Goal: Check status: Check status

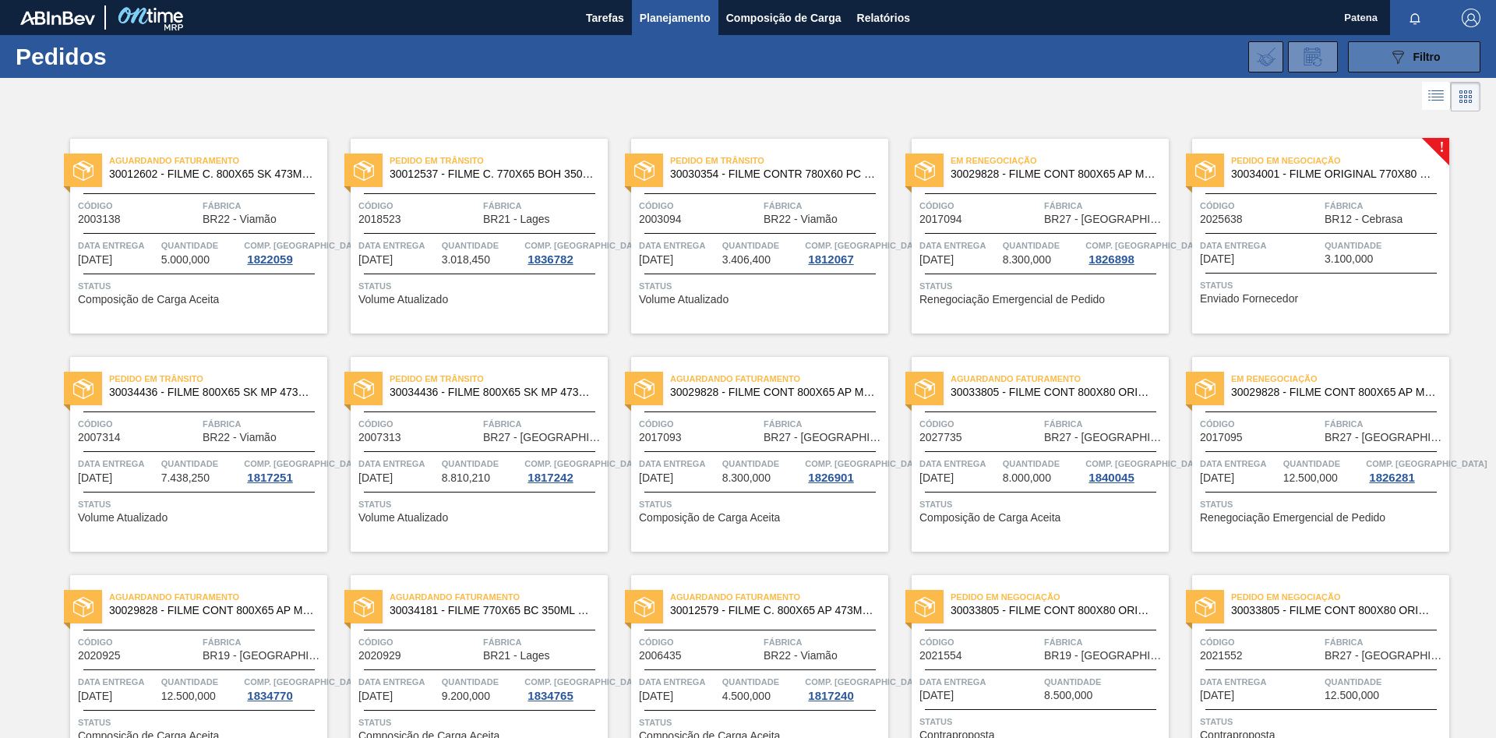
click at [1429, 62] on span "Filtro" at bounding box center [1426, 57] width 27 height 12
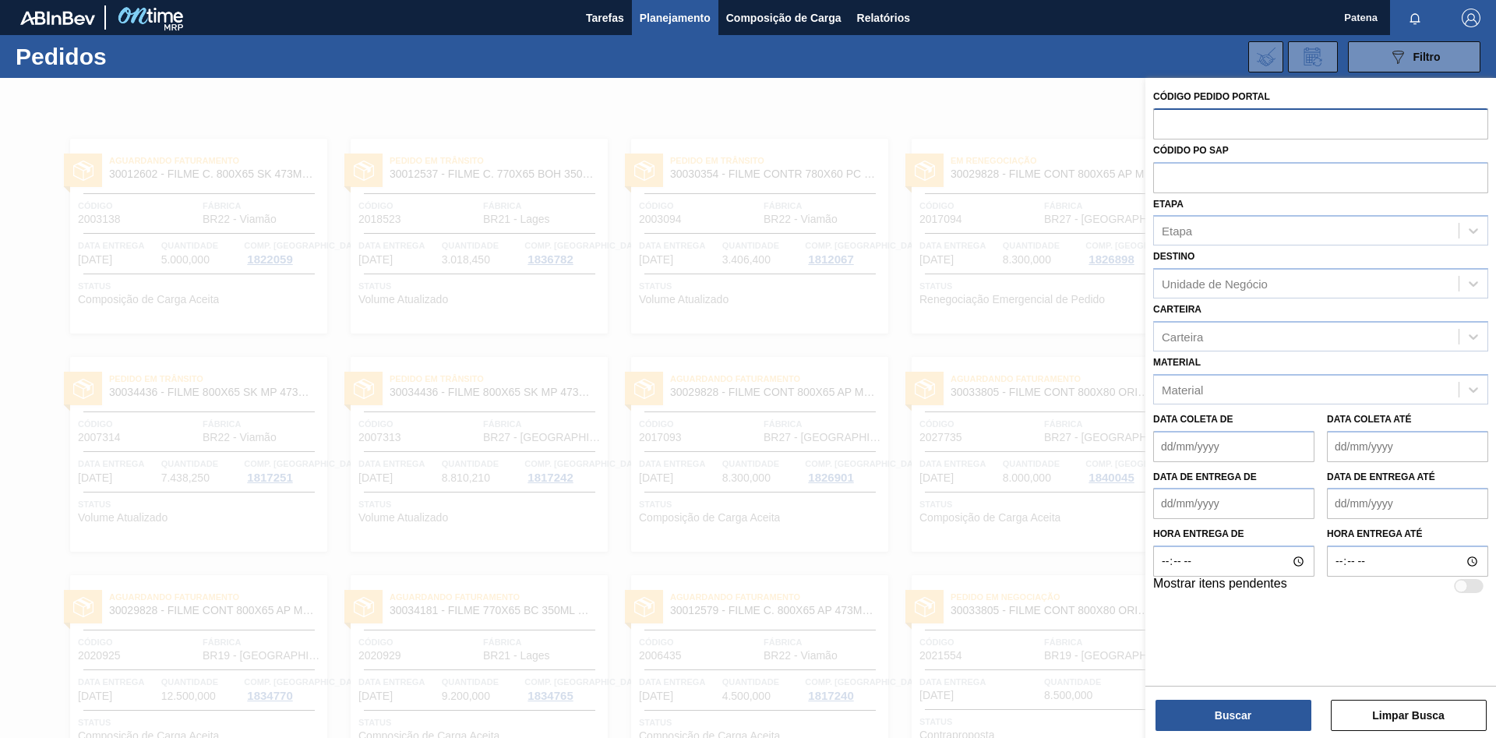
click at [1254, 129] on input "text" at bounding box center [1320, 123] width 335 height 30
paste input "text"
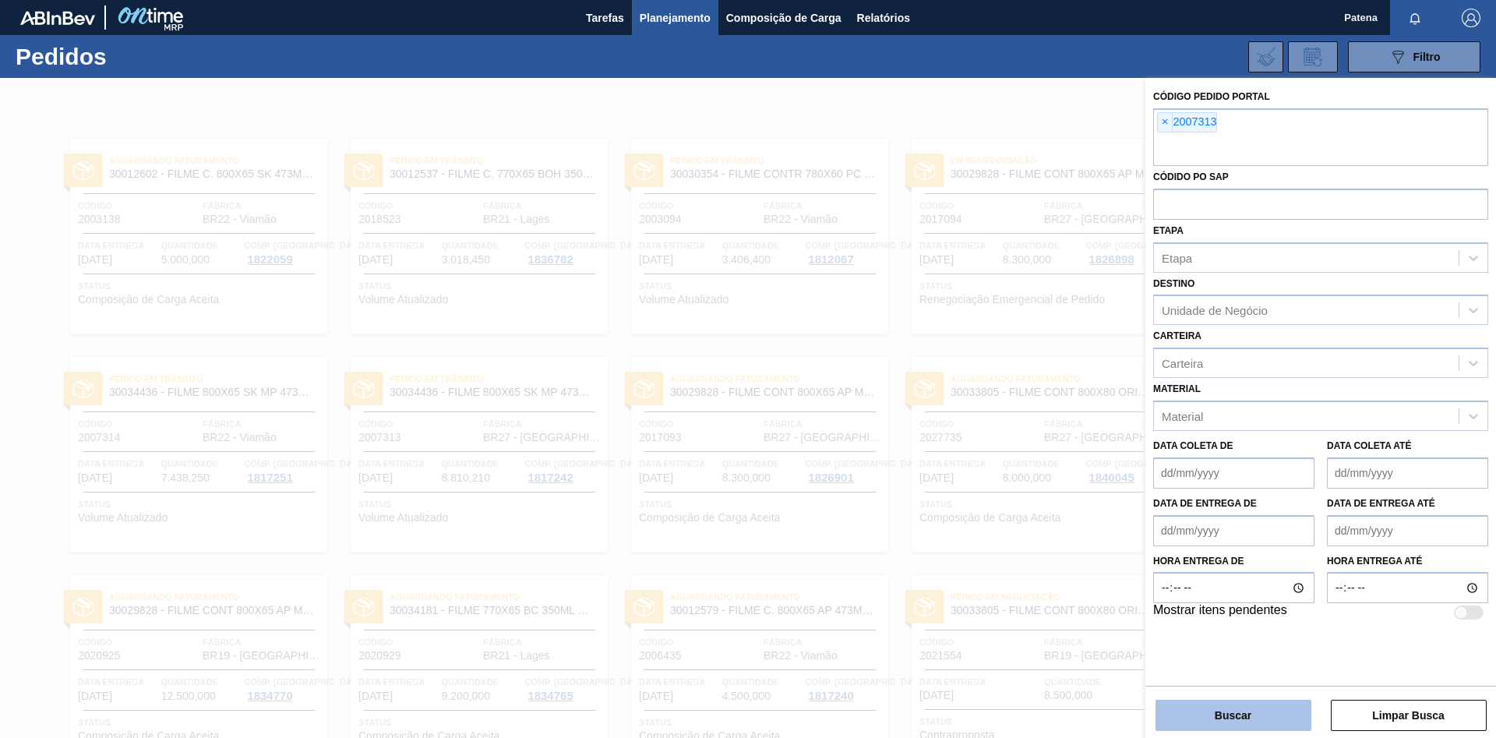
click at [1229, 709] on button "Buscar" at bounding box center [1233, 715] width 156 height 31
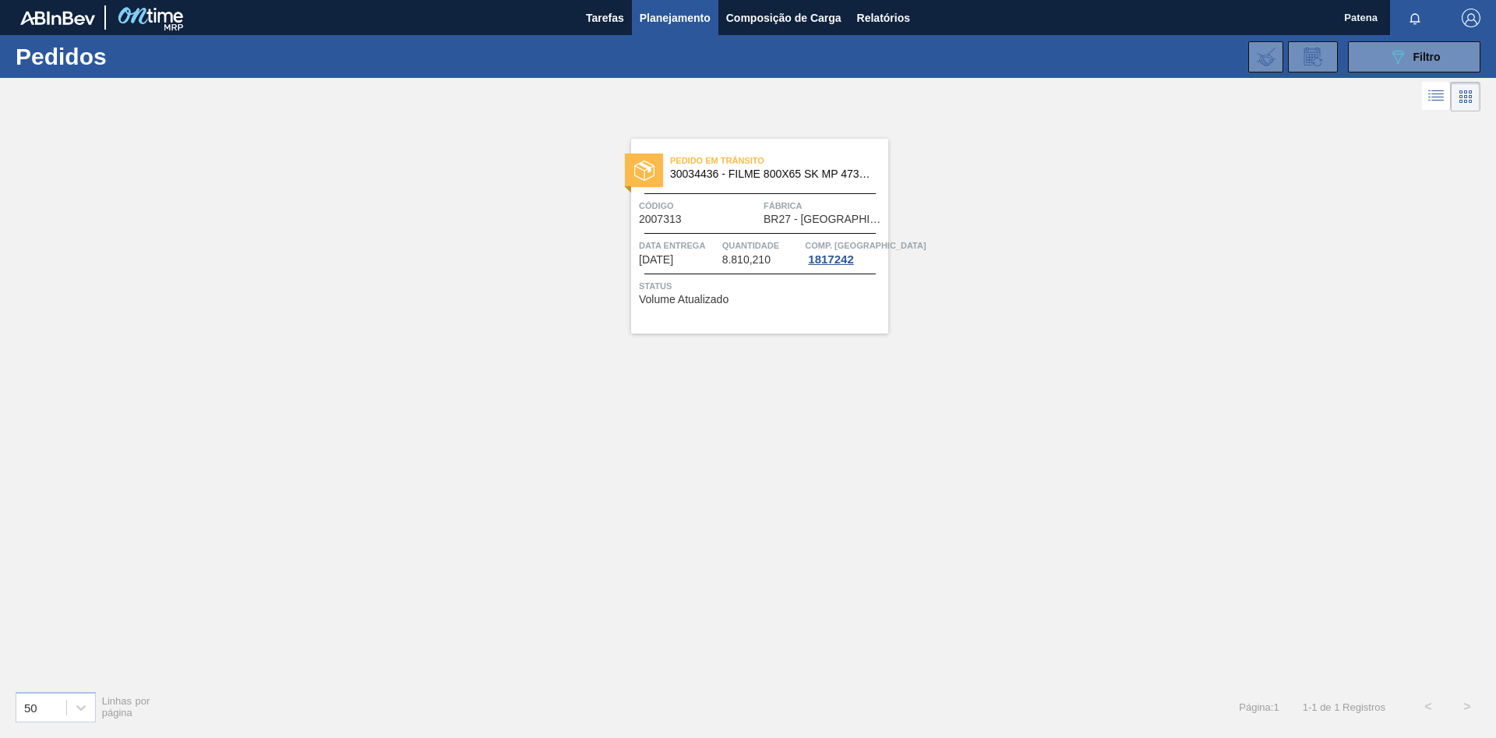
click at [703, 213] on span "Código" at bounding box center [699, 206] width 121 height 16
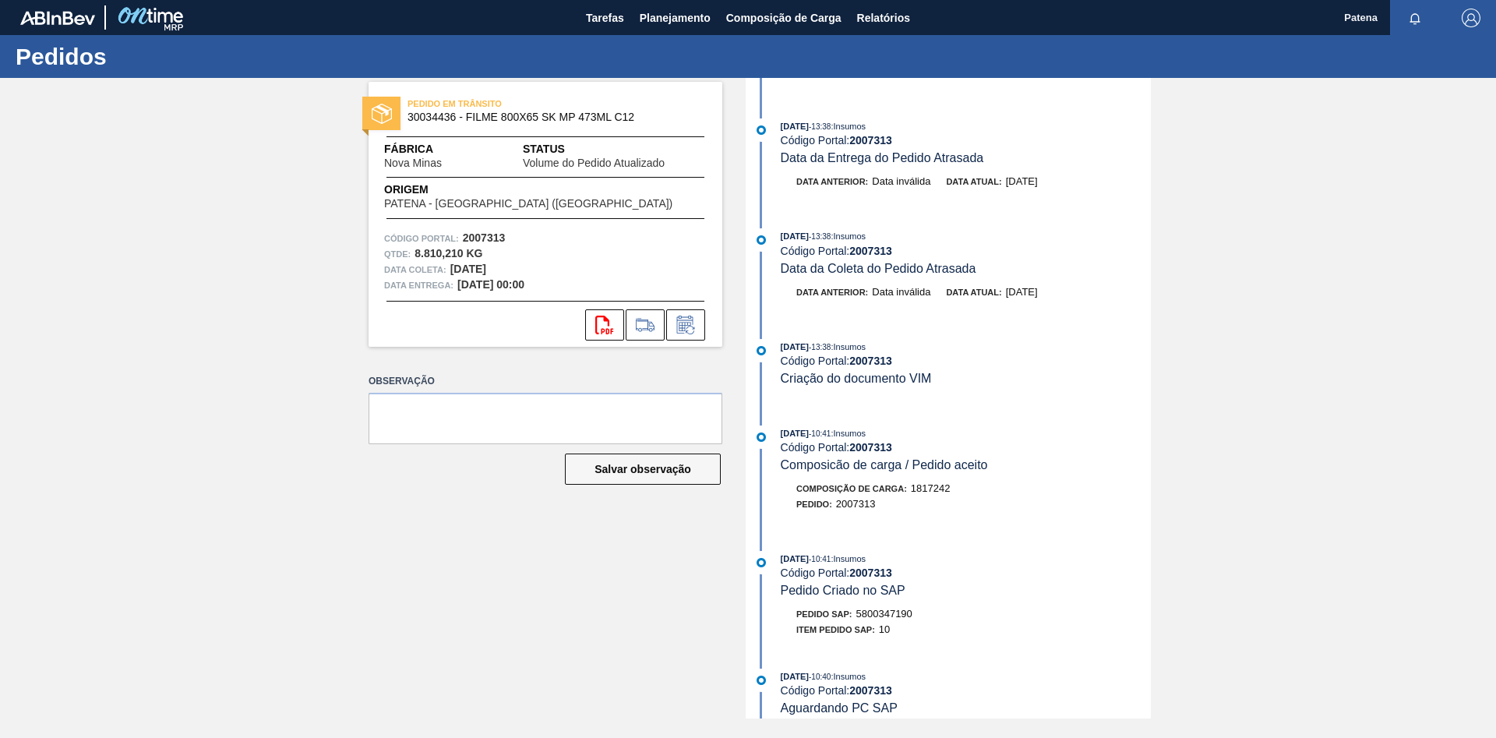
scroll to position [318, 0]
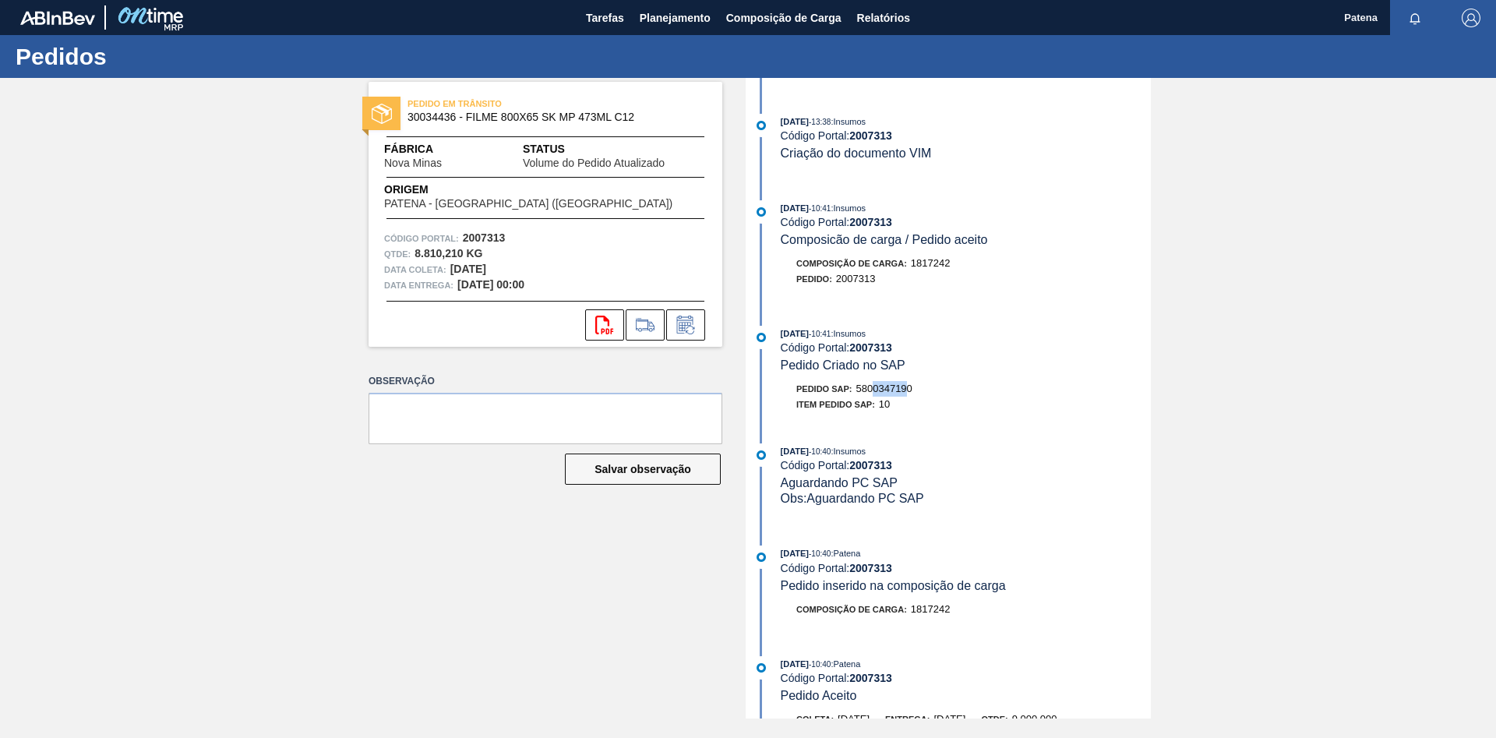
drag, startPoint x: 911, startPoint y: 398, endPoint x: 875, endPoint y: 399, distance: 35.8
click at [875, 394] on span "5800347190" at bounding box center [884, 388] width 56 height 12
click at [917, 397] on div "Pedido SAP: 5800347190" at bounding box center [966, 389] width 370 height 16
drag, startPoint x: 910, startPoint y: 397, endPoint x: 866, endPoint y: 398, distance: 43.7
click at [866, 397] on div "Pedido SAP: 5800347190" at bounding box center [966, 389] width 370 height 16
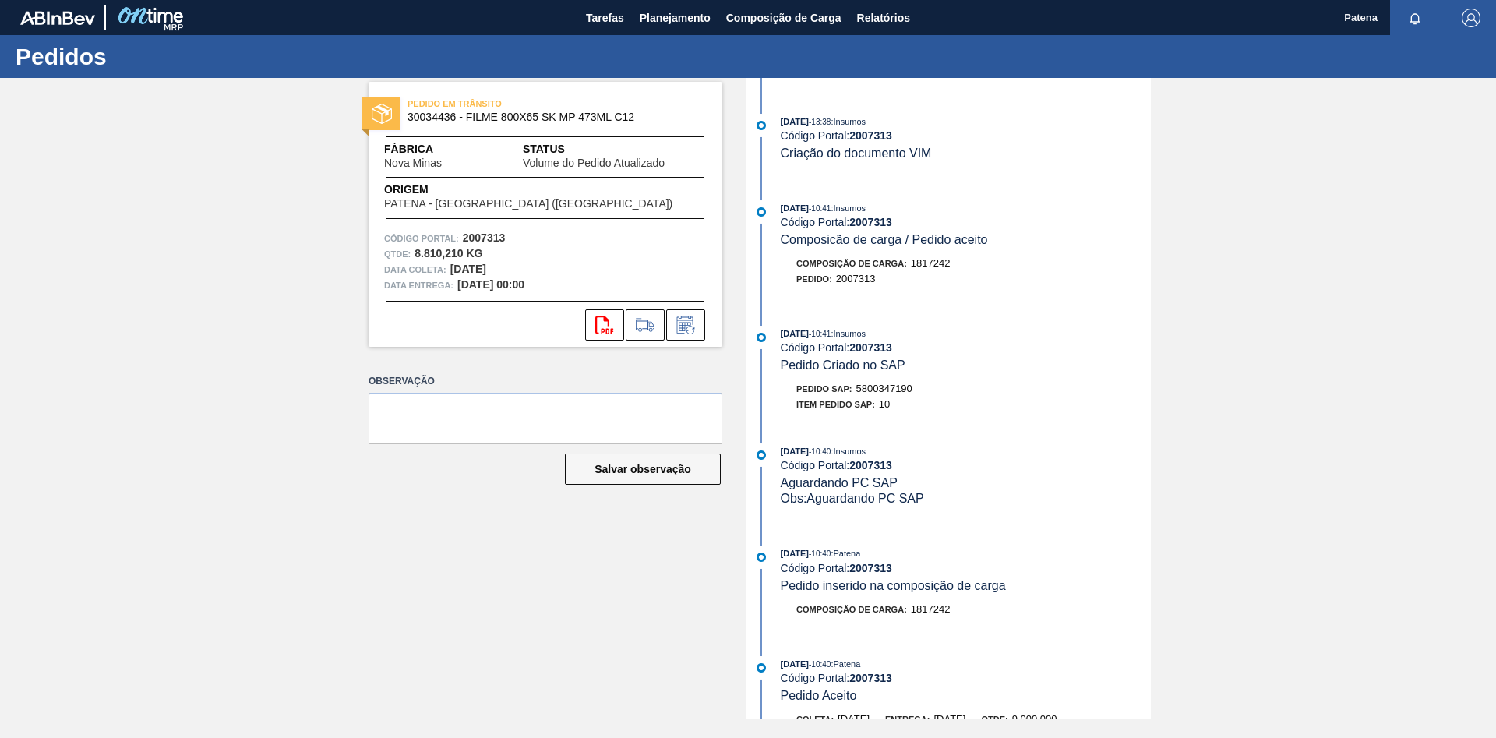
copy div "5800347190"
click at [675, 15] on span "Planejamento" at bounding box center [675, 18] width 71 height 19
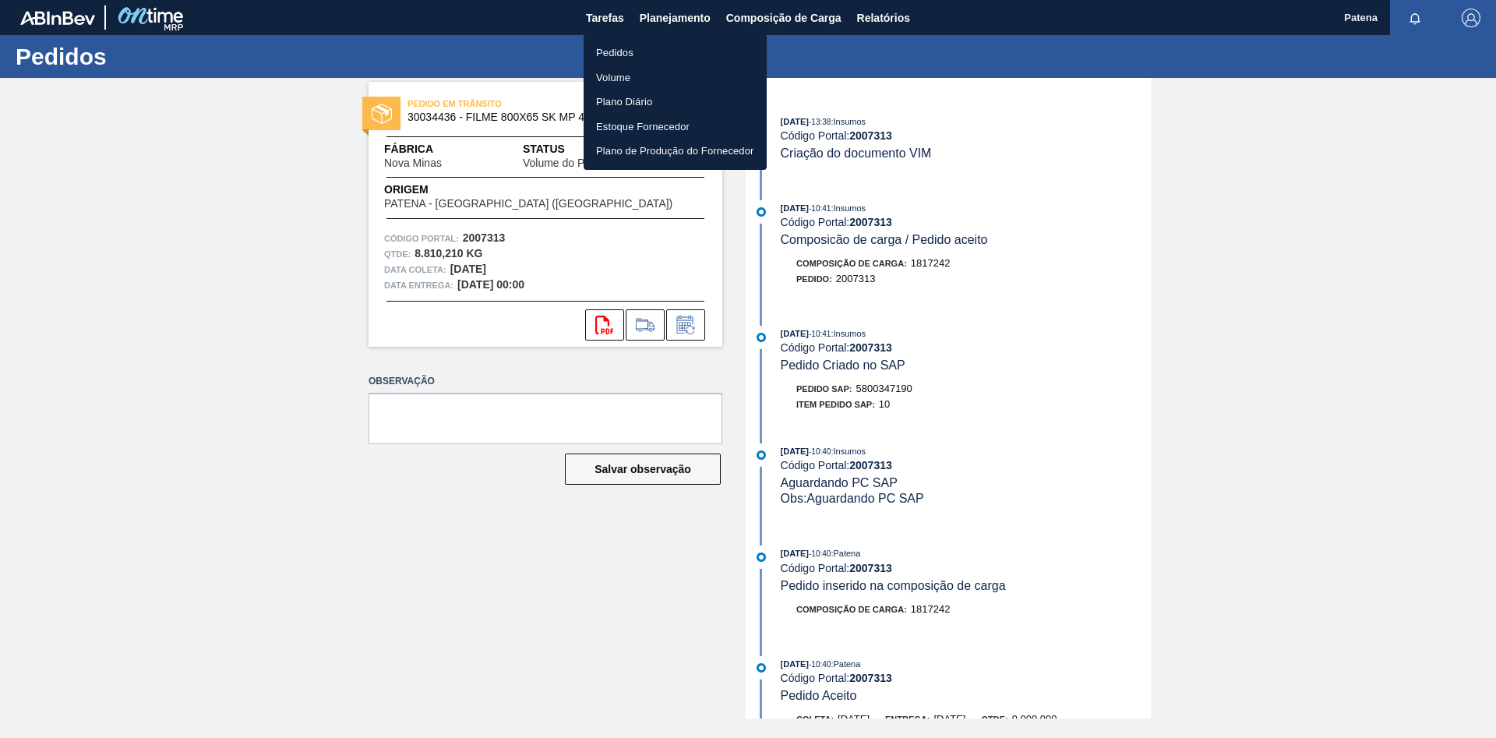
click at [624, 47] on li "Pedidos" at bounding box center [674, 53] width 183 height 25
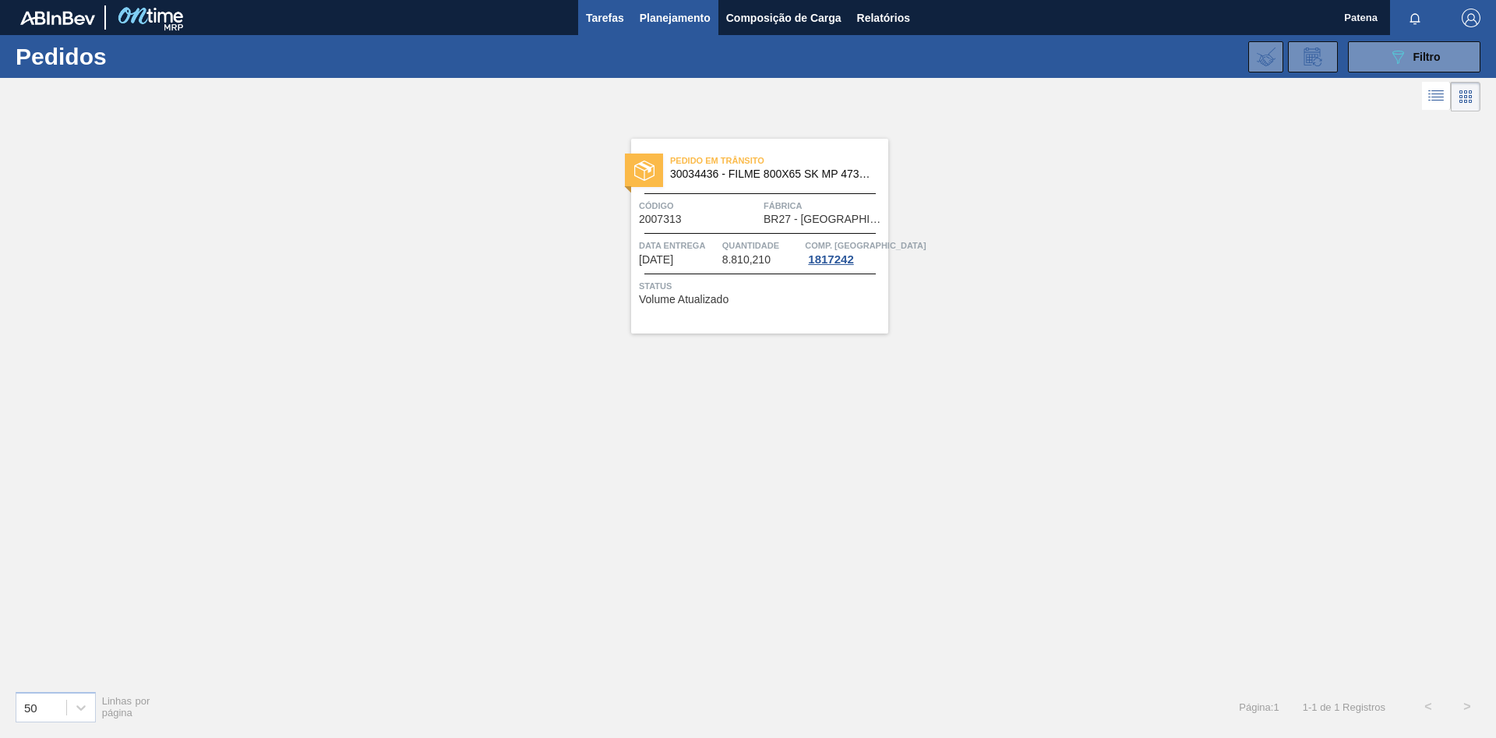
click at [616, 21] on span "Tarefas" at bounding box center [605, 18] width 38 height 19
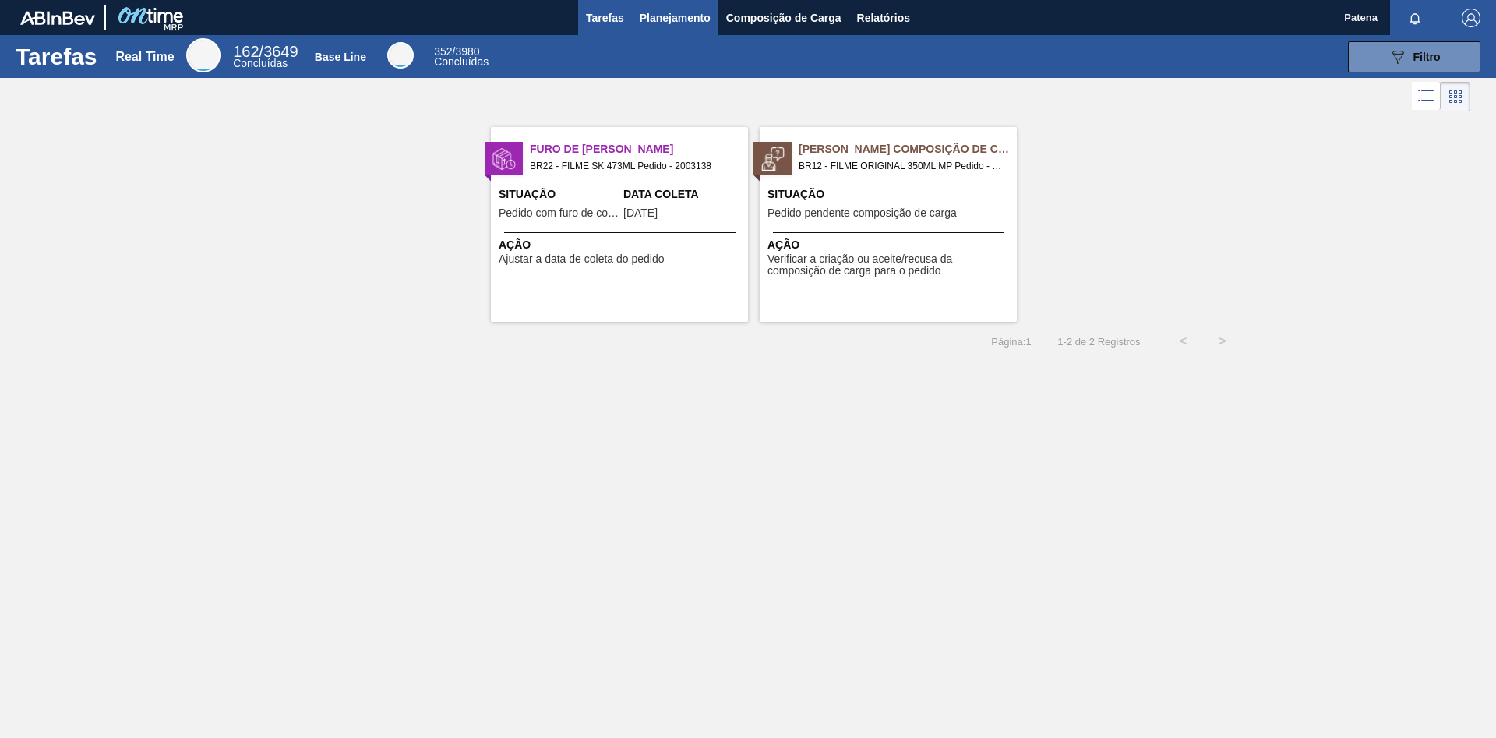
click at [685, 19] on span "Planejamento" at bounding box center [675, 18] width 71 height 19
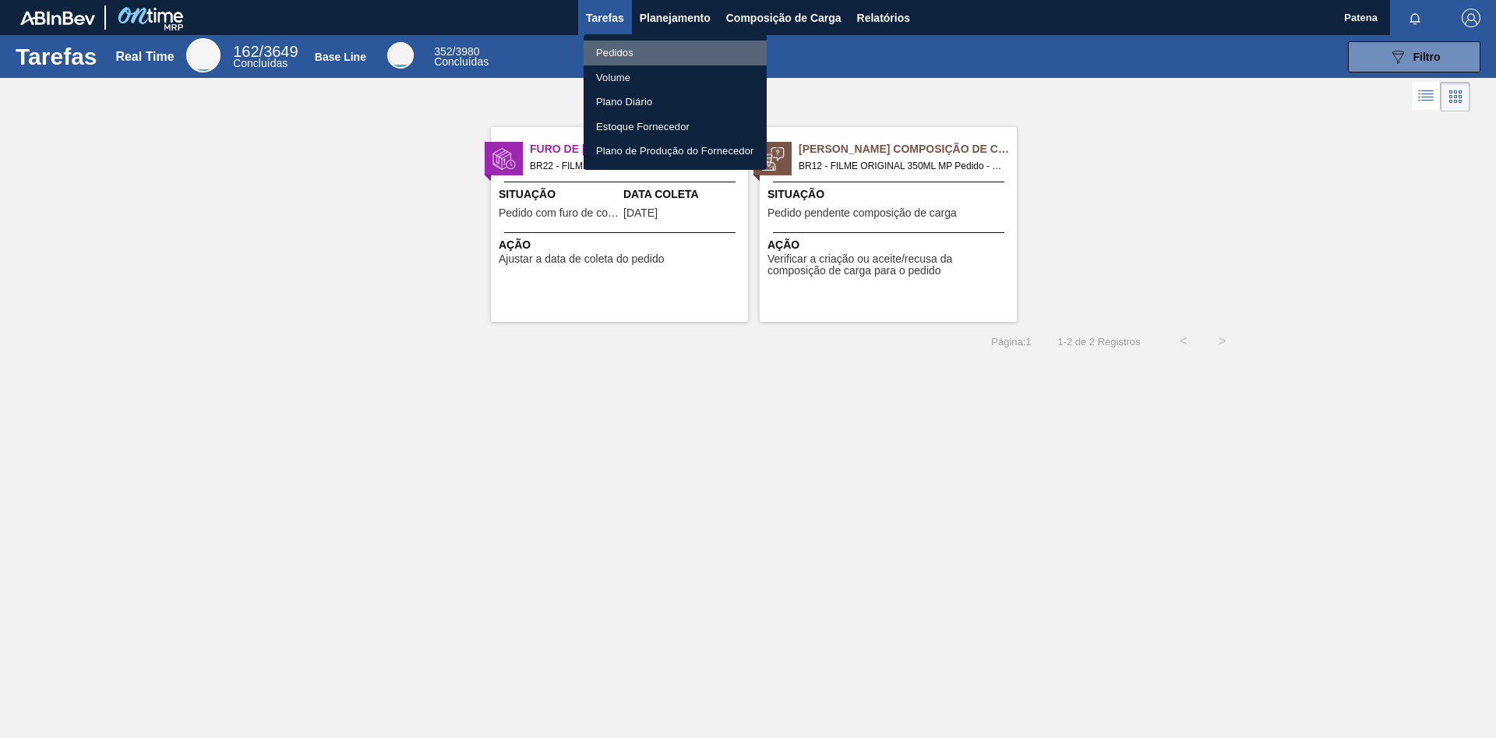
click at [629, 51] on li "Pedidos" at bounding box center [674, 53] width 183 height 25
